Goal: Find contact information: Find contact information

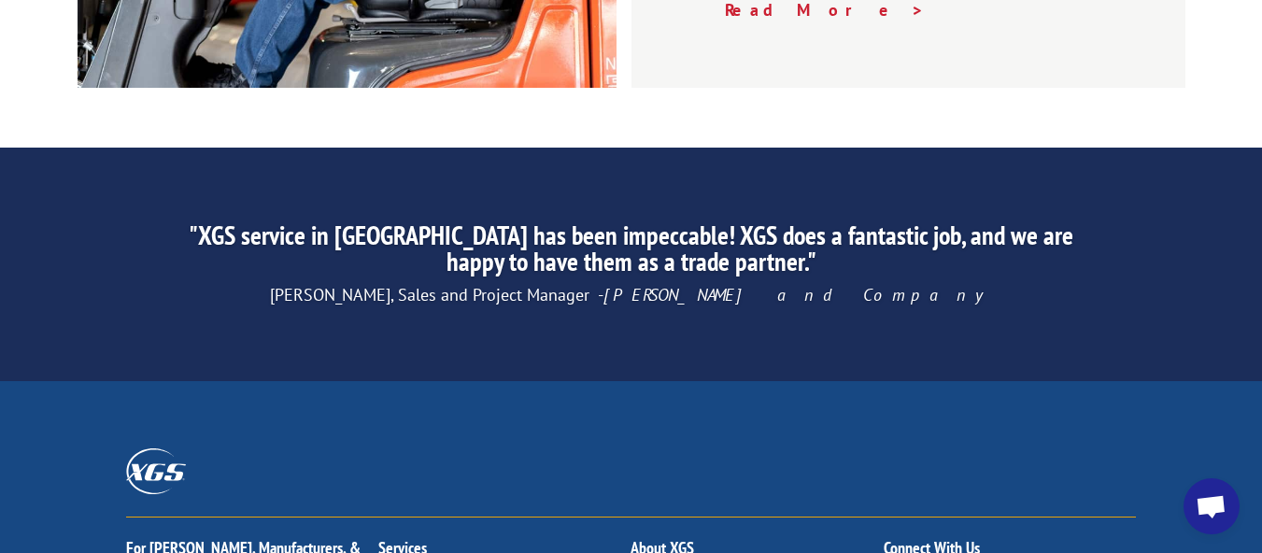
scroll to position [3136, 0]
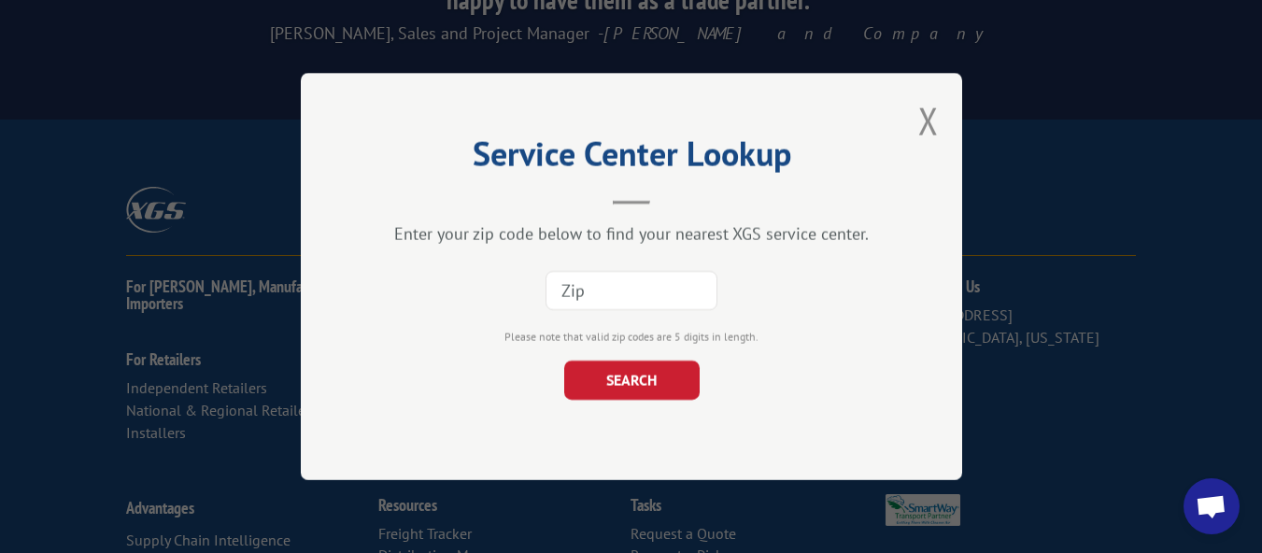
click at [686, 301] on input at bounding box center [631, 290] width 172 height 39
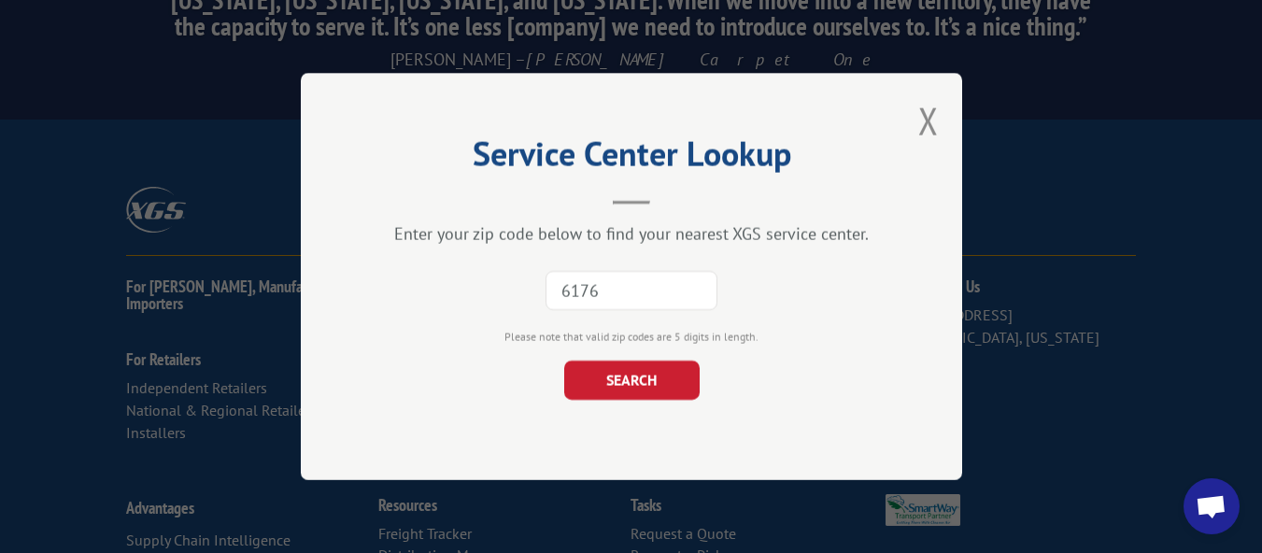
type input "61761"
click button "SEARCH" at bounding box center [630, 380] width 135 height 39
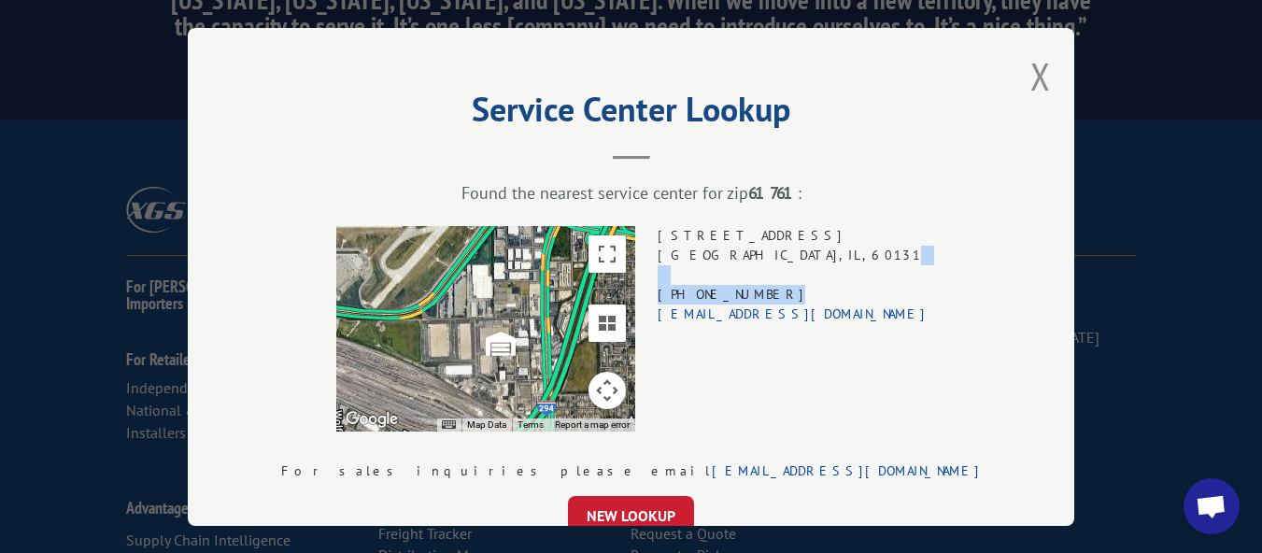
drag, startPoint x: 733, startPoint y: 282, endPoint x: 797, endPoint y: 286, distance: 63.6
click at [797, 286] on div "[STREET_ADDRESS] (708) 331-2989 [EMAIL_ADDRESS][DOMAIN_NAME]" at bounding box center [792, 328] width 269 height 205
click at [811, 284] on div "[STREET_ADDRESS] (708) 331-2989 [EMAIL_ADDRESS][DOMAIN_NAME]" at bounding box center [792, 328] width 269 height 205
click at [798, 287] on div "[STREET_ADDRESS] (708) 331-2989 [EMAIL_ADDRESS][DOMAIN_NAME]" at bounding box center [792, 328] width 269 height 205
drag, startPoint x: 797, startPoint y: 286, endPoint x: 695, endPoint y: 293, distance: 102.1
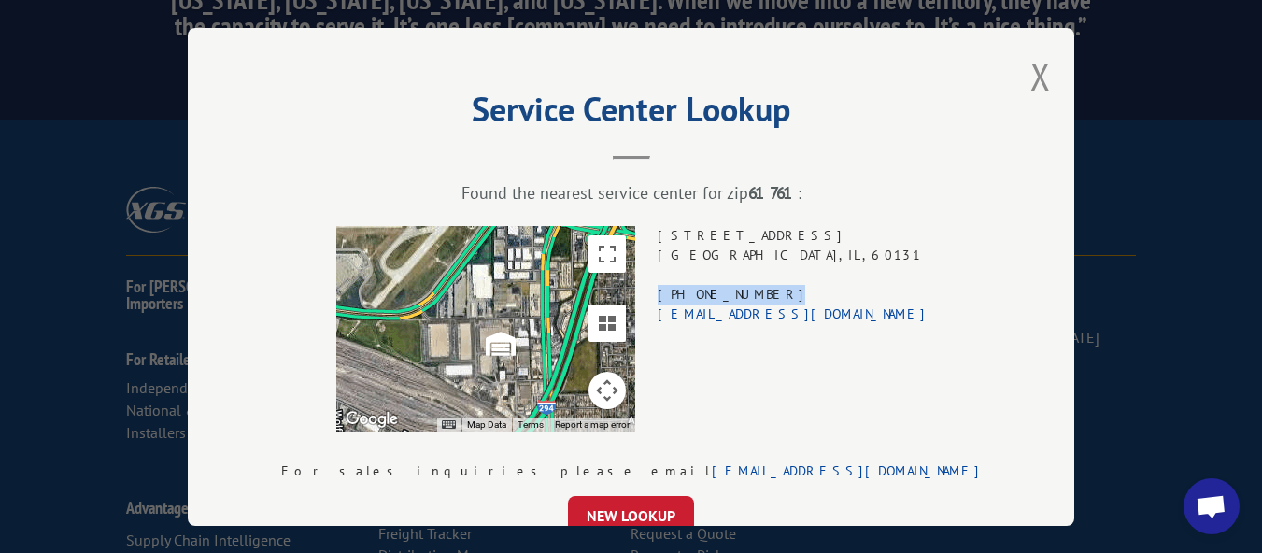
click at [695, 293] on div "← Move left → Move right ↑ Move up ↓ Move down + Zoom in - Zoom out Home Jump l…" at bounding box center [631, 328] width 700 height 205
copy div "[PHONE_NUMBER]"
